Goal: Entertainment & Leisure: Consume media (video, audio)

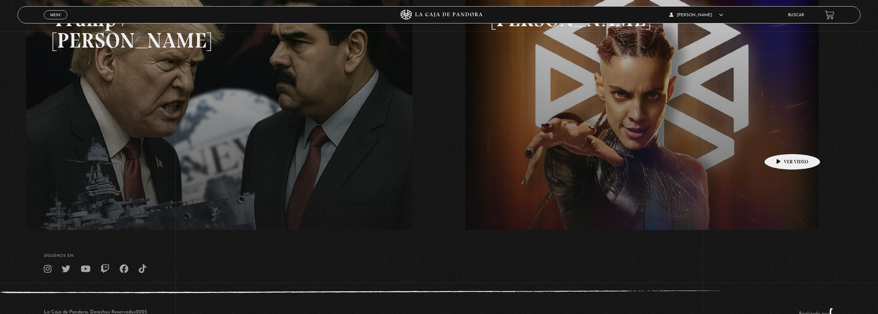
scroll to position [138, 0]
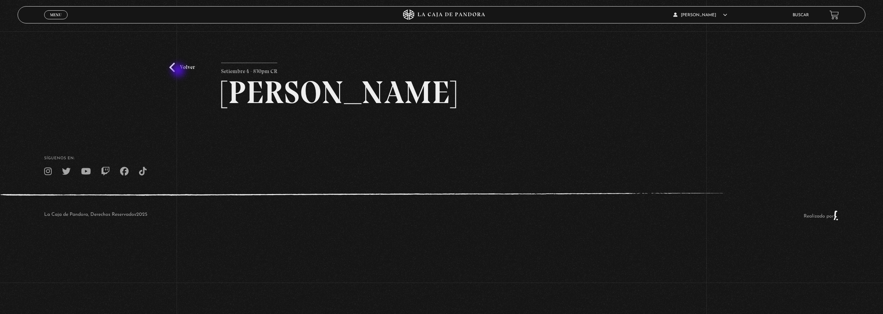
click at [179, 71] on link "Volver" at bounding box center [182, 67] width 26 height 9
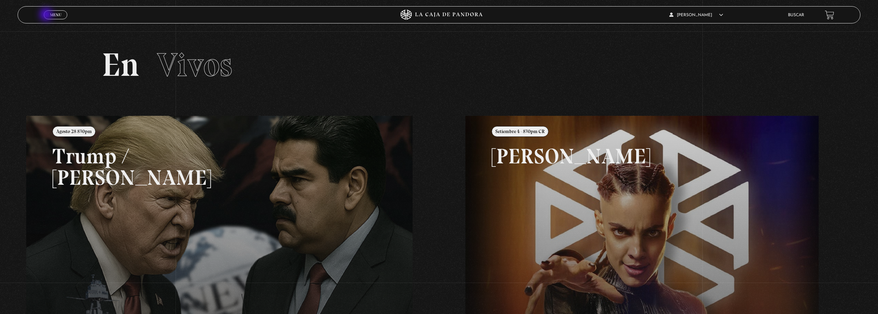
click at [47, 15] on link "Menu Cerrar" at bounding box center [55, 14] width 23 height 9
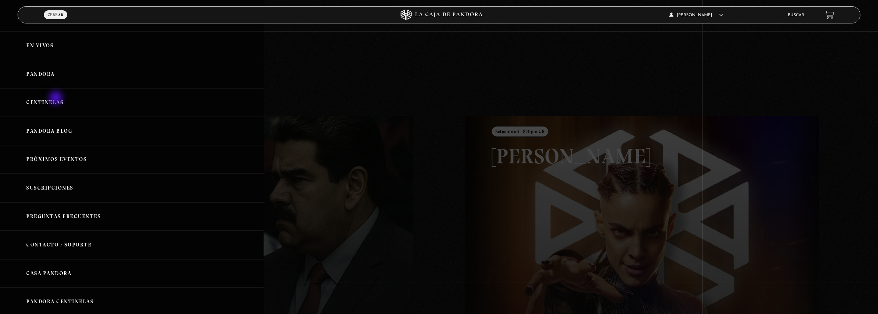
click at [56, 103] on link "Centinelas" at bounding box center [132, 102] width 264 height 29
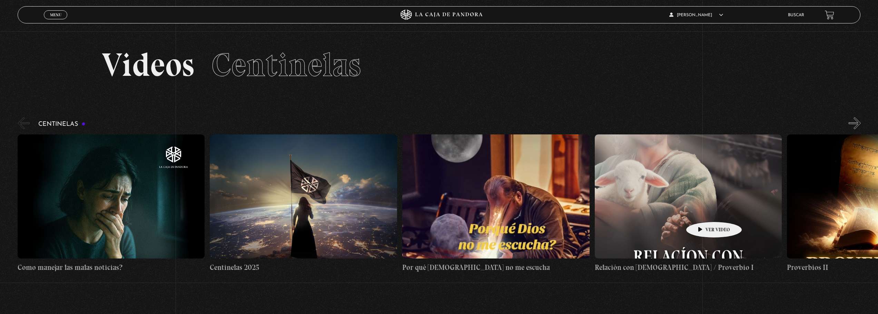
click at [703, 211] on figure at bounding box center [688, 197] width 187 height 124
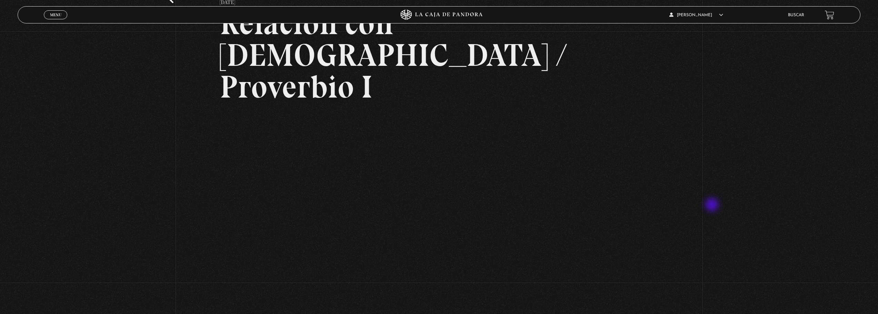
scroll to position [104, 0]
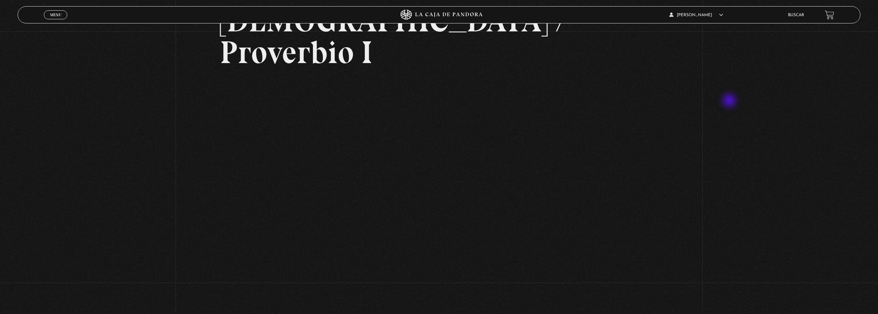
click at [730, 101] on div "Volver 30 enero, 2024 Relación con Dios / Proverbio I WhatsApp Twitter Messenge…" at bounding box center [439, 142] width 878 height 429
